Goal: Information Seeking & Learning: Find contact information

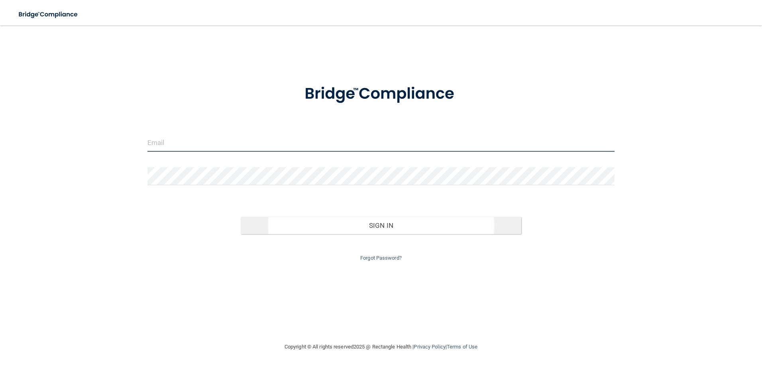
type input "[EMAIL_ADDRESS][DOMAIN_NAME]"
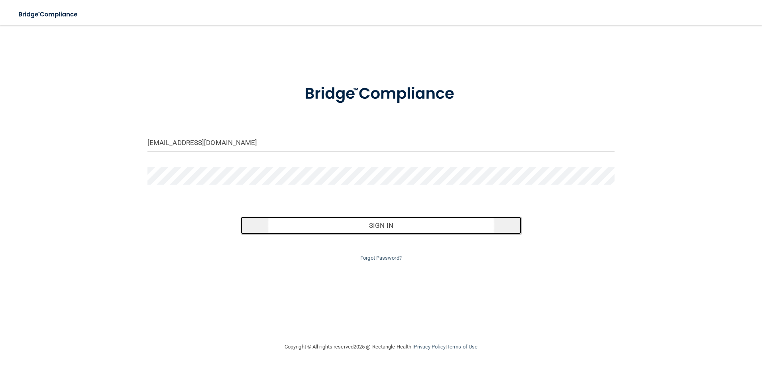
click at [363, 223] on button "Sign In" at bounding box center [381, 226] width 281 height 18
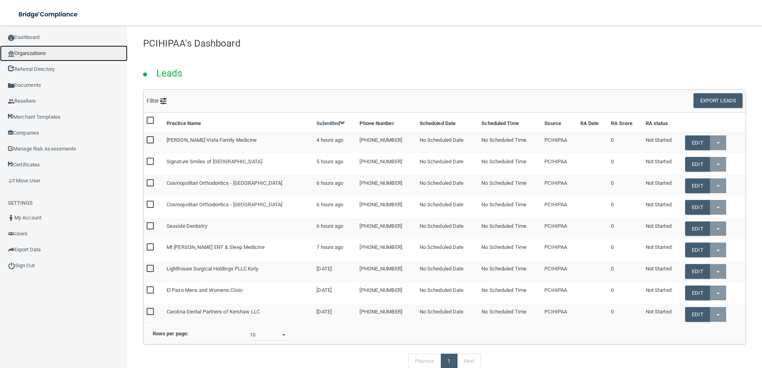
click at [53, 55] on link "Organizations" at bounding box center [64, 53] width 128 height 16
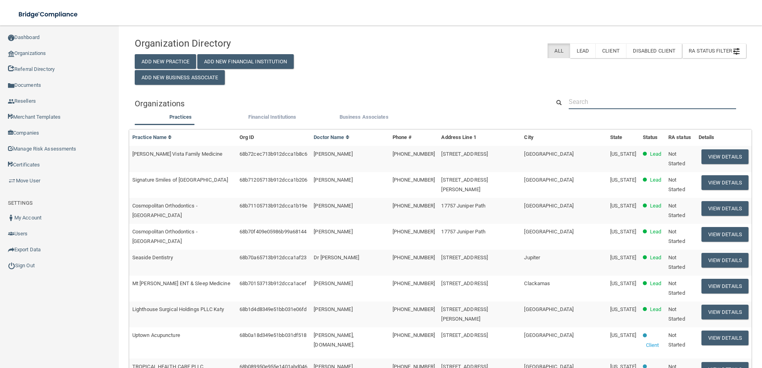
click at [619, 103] on input "text" at bounding box center [652, 102] width 167 height 15
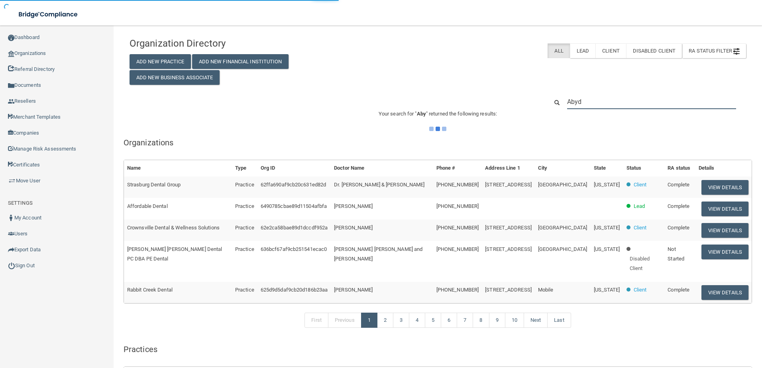
type input "Abyde"
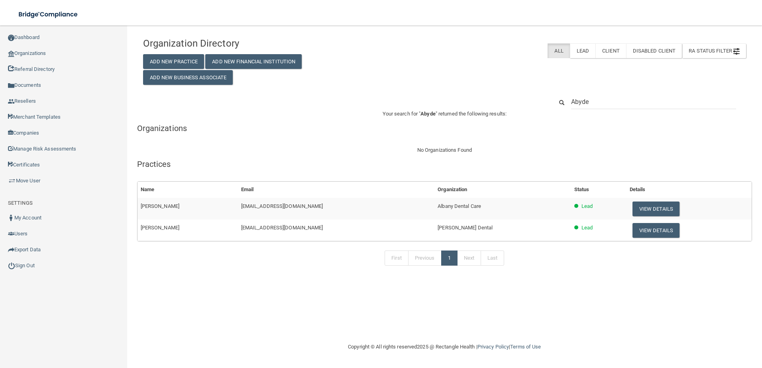
click at [506, 141] on div "Your search for " Abyde " returned the following results: Organizations Name Ty…" at bounding box center [444, 193] width 615 height 169
click at [622, 101] on input "Abyde" at bounding box center [653, 102] width 165 height 15
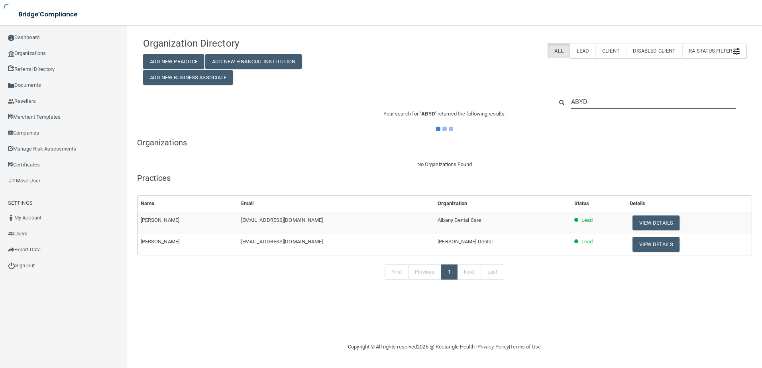
type input "ABYDE"
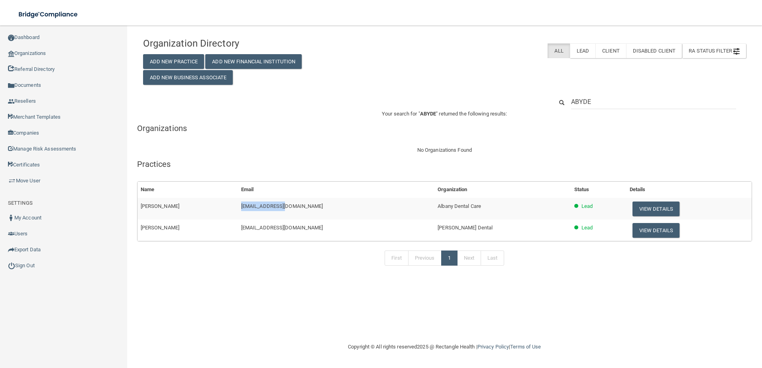
drag, startPoint x: 232, startPoint y: 207, endPoint x: 273, endPoint y: 205, distance: 40.3
click at [273, 205] on td "[EMAIL_ADDRESS][DOMAIN_NAME]" at bounding box center [336, 209] width 197 height 22
copy span "albabydentalcare"
click at [303, 128] on h5 "Organizations" at bounding box center [444, 128] width 615 height 9
drag, startPoint x: 324, startPoint y: 208, endPoint x: 229, endPoint y: 206, distance: 95.3
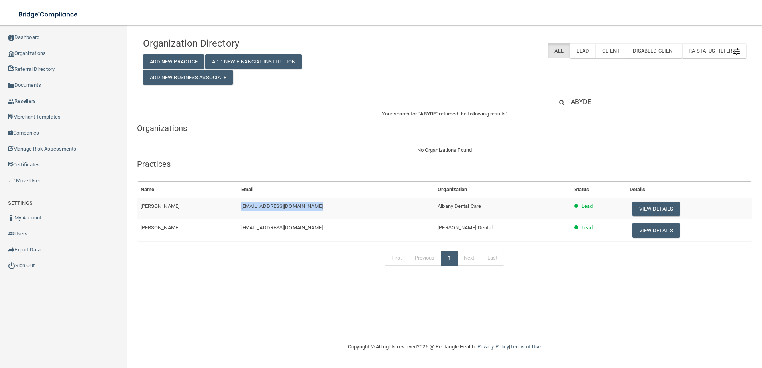
click at [229, 206] on tr "[PERSON_NAME] [EMAIL_ADDRESS][DOMAIN_NAME] Albany Dental Care Lead View Details" at bounding box center [445, 209] width 615 height 22
copy tr "[EMAIL_ADDRESS][DOMAIN_NAME]"
